Goal: Information Seeking & Learning: Learn about a topic

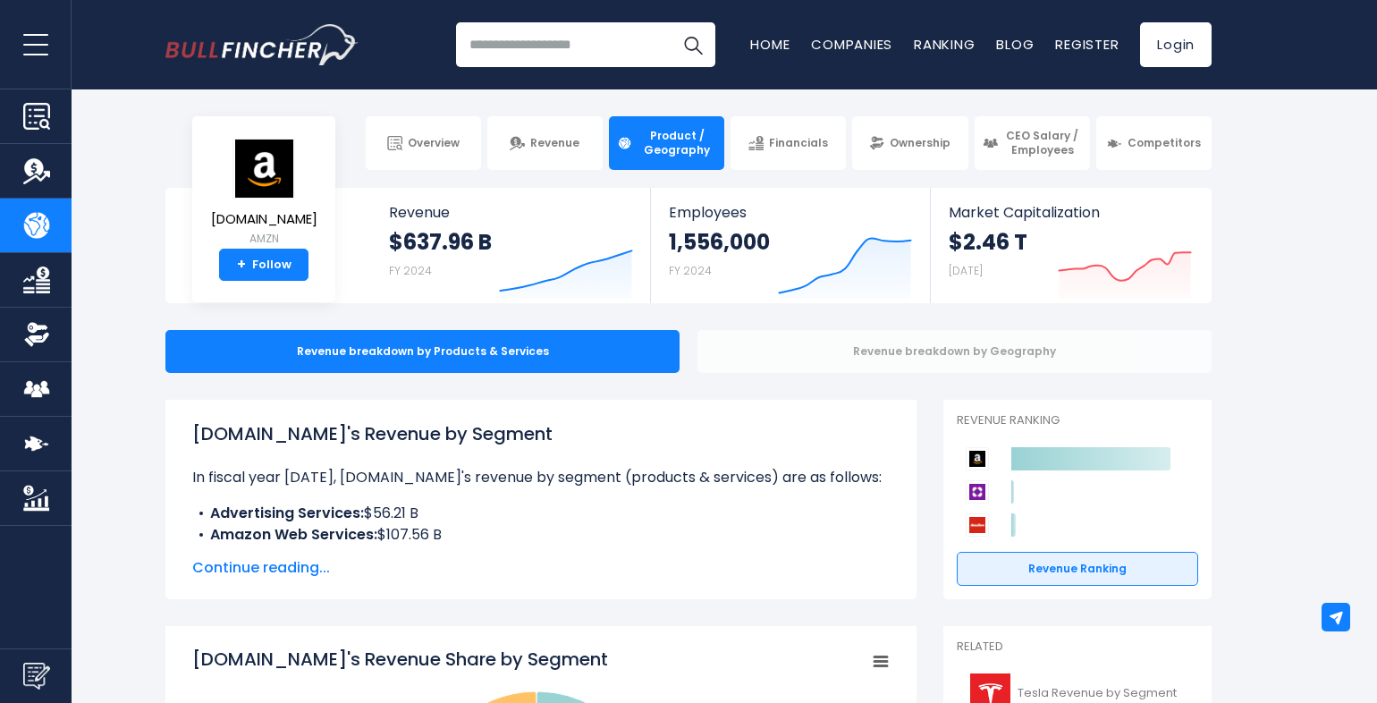
click at [965, 355] on div "Revenue breakdown by Geography" at bounding box center [954, 351] width 514 height 43
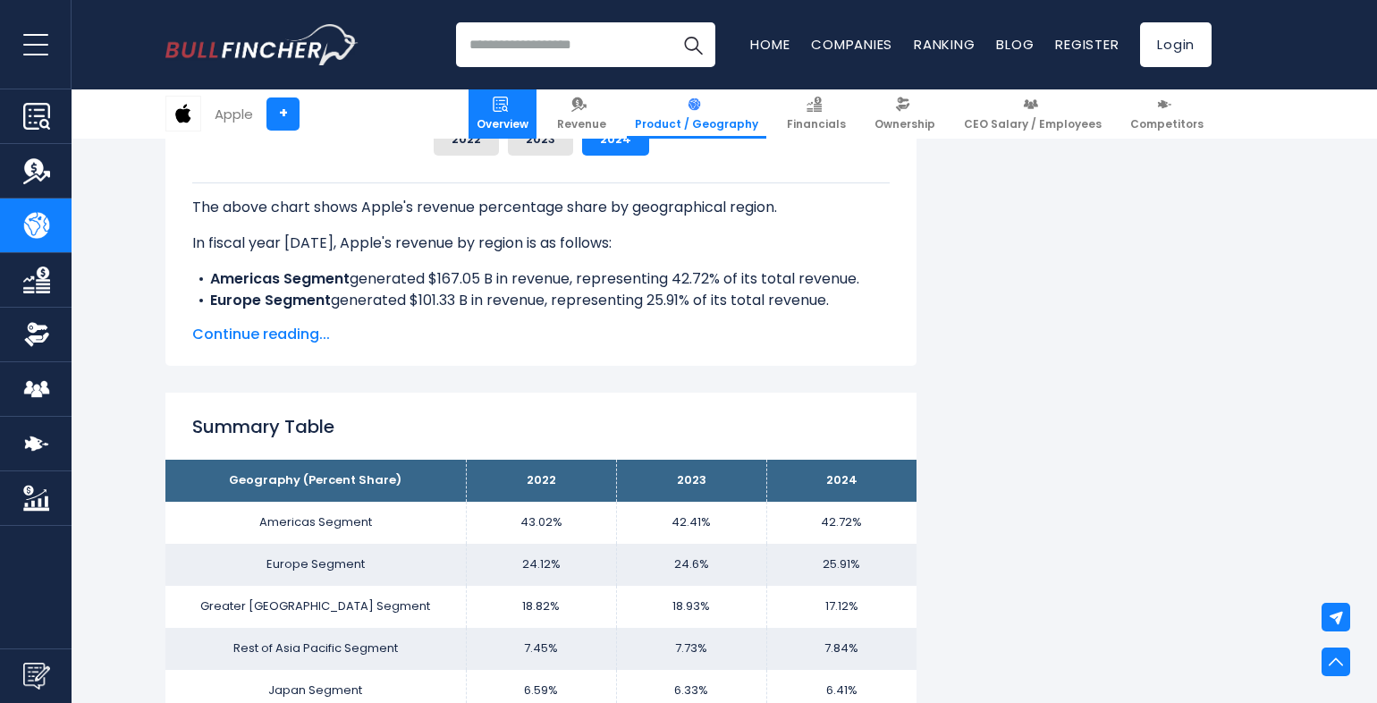
click at [508, 110] on img at bounding box center [500, 104] width 15 height 15
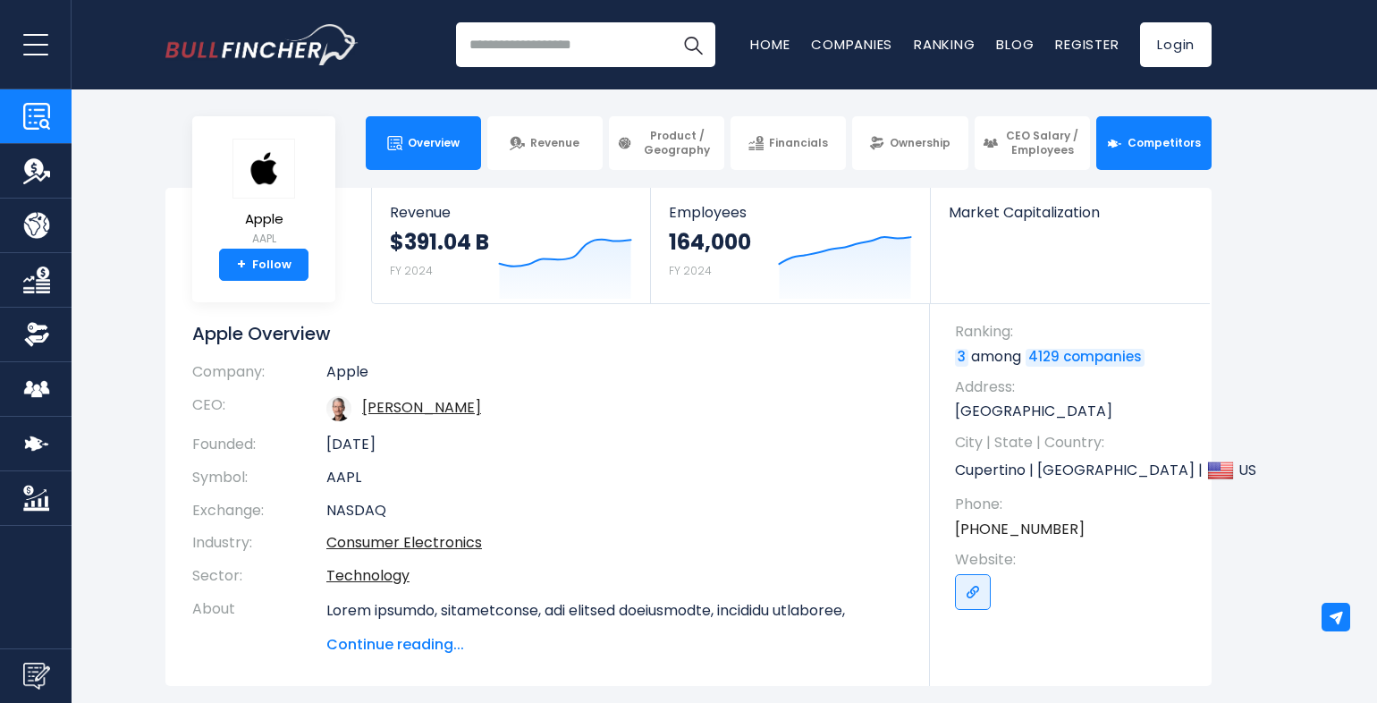
click at [1137, 155] on link "Competitors" at bounding box center [1153, 143] width 115 height 54
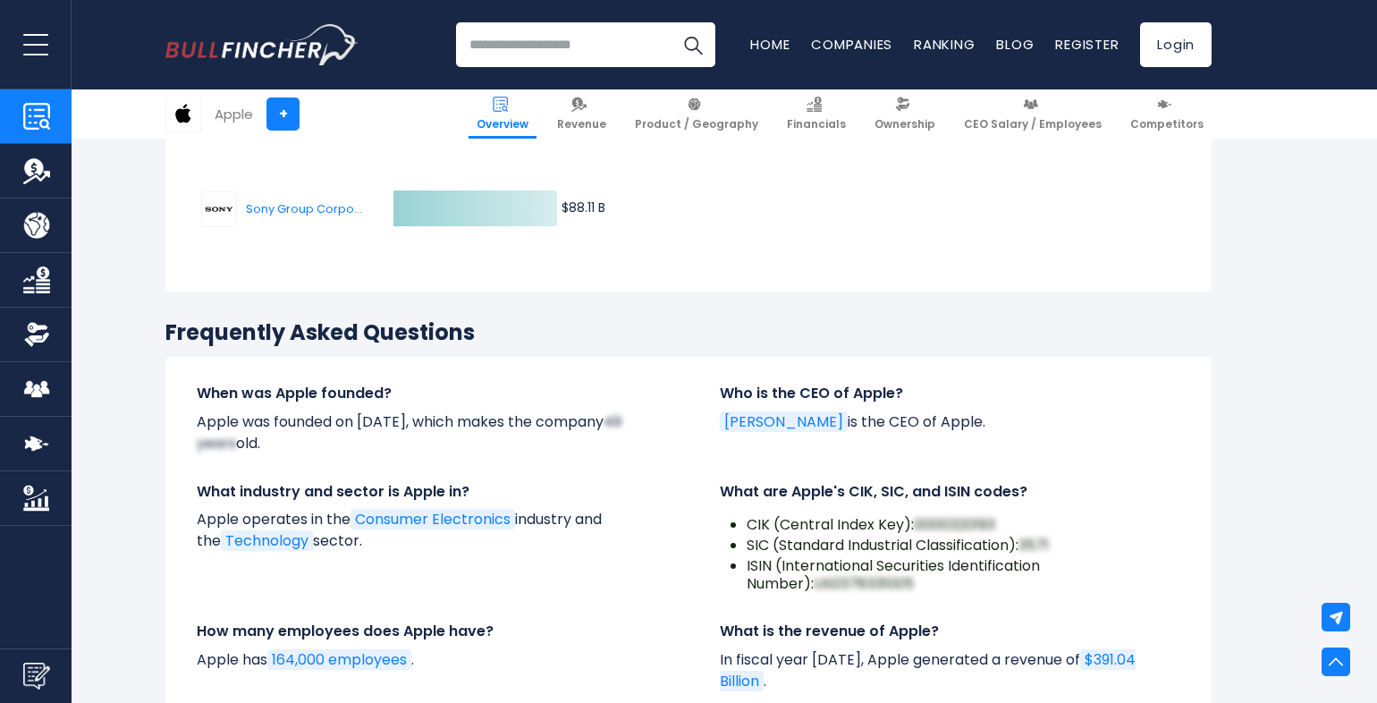
scroll to position [5579, 0]
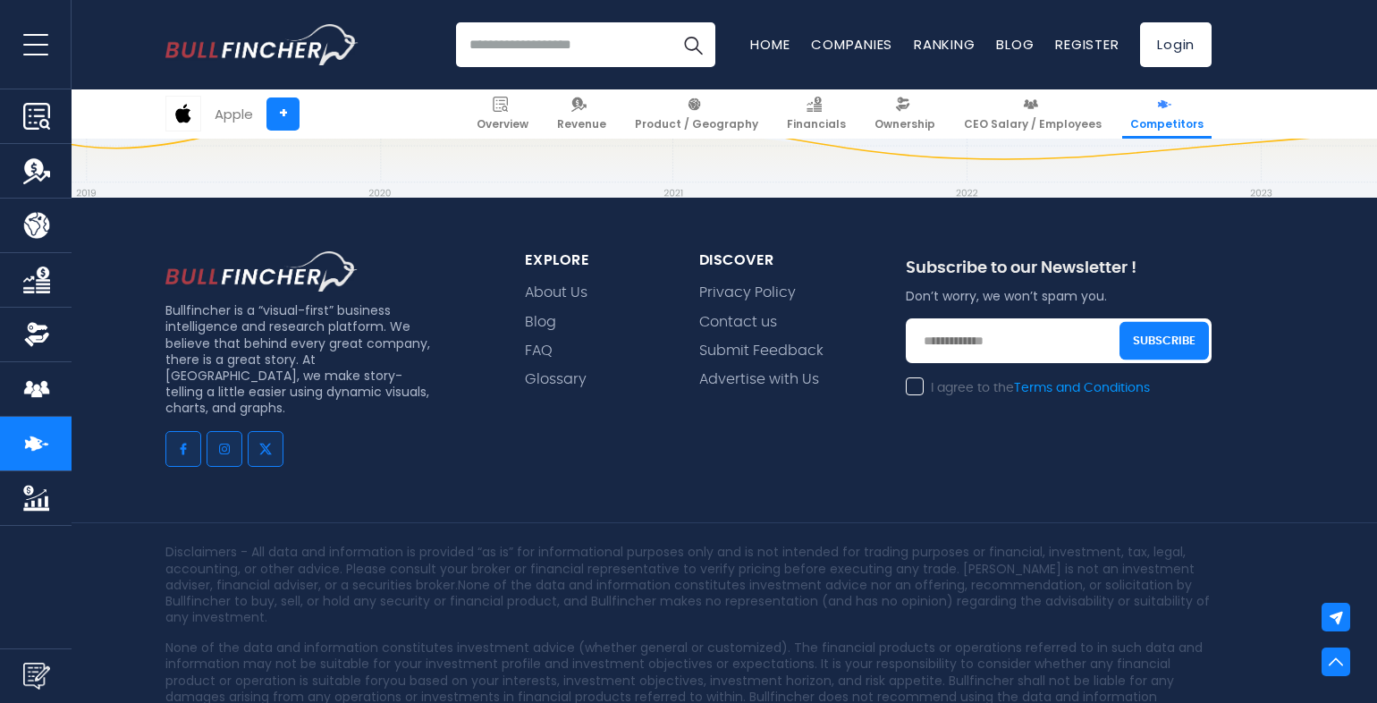
scroll to position [10560, 0]
